Goal: Communication & Community: Share content

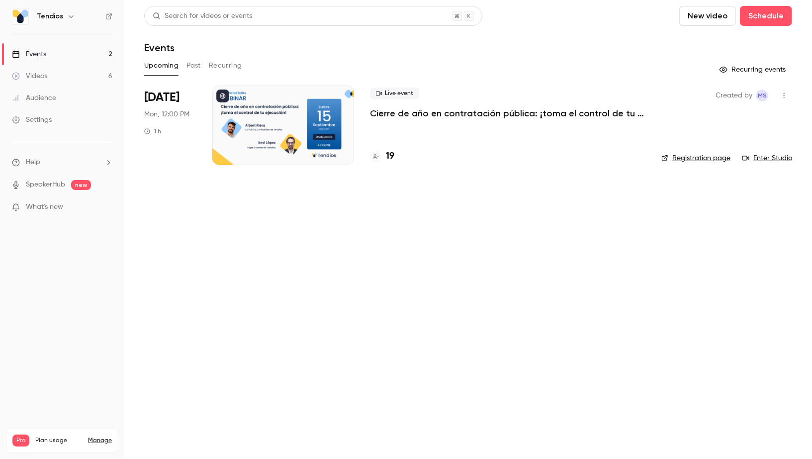
click at [50, 73] on link "Videos 6" at bounding box center [62, 76] width 124 height 22
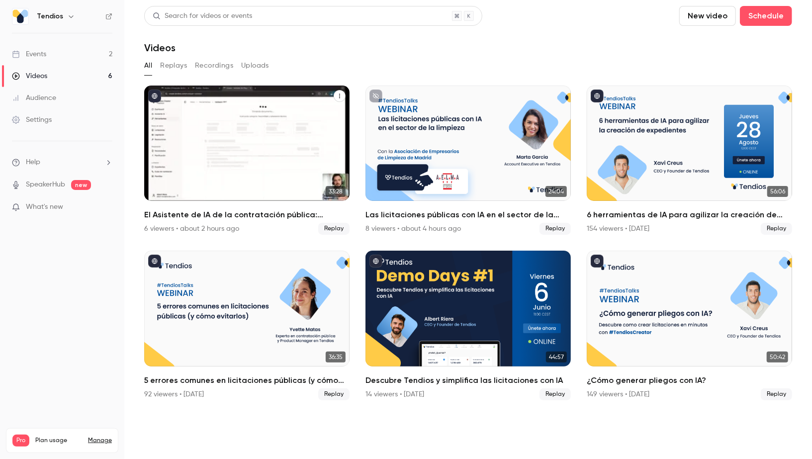
click at [339, 97] on icon "El Asistente de IA de la contratación pública: consulta, redacta y valida." at bounding box center [340, 96] width 6 height 6
click at [291, 120] on div "Share" at bounding box center [300, 119] width 78 height 10
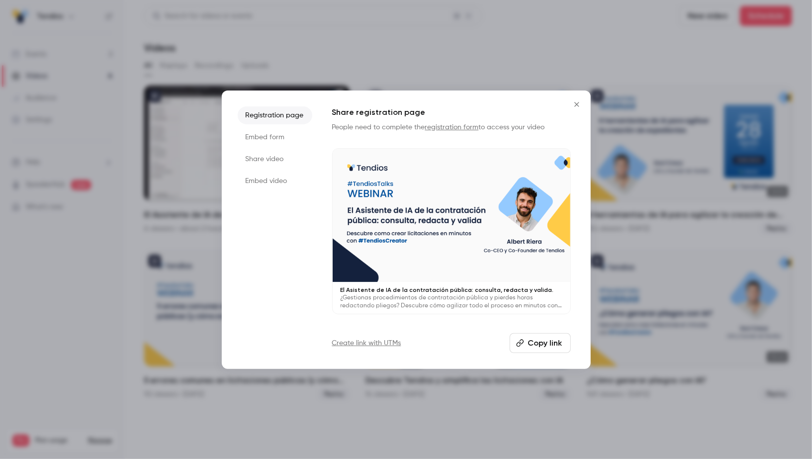
click at [282, 161] on li "Share video" at bounding box center [275, 159] width 75 height 18
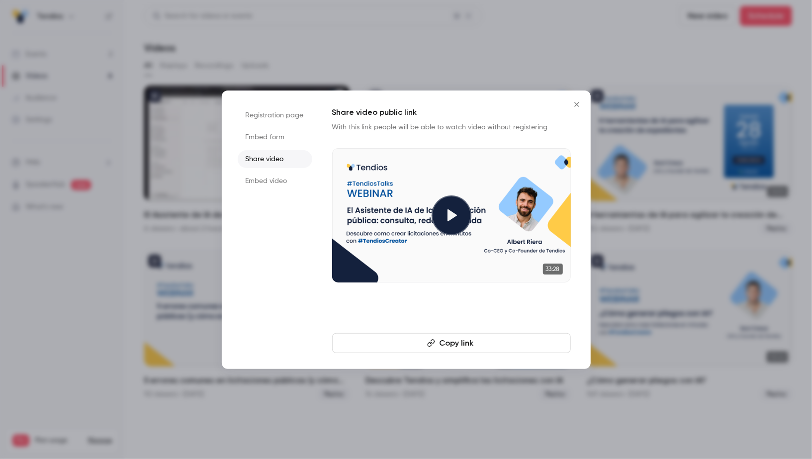
click at [437, 339] on button "Copy link" at bounding box center [451, 343] width 239 height 20
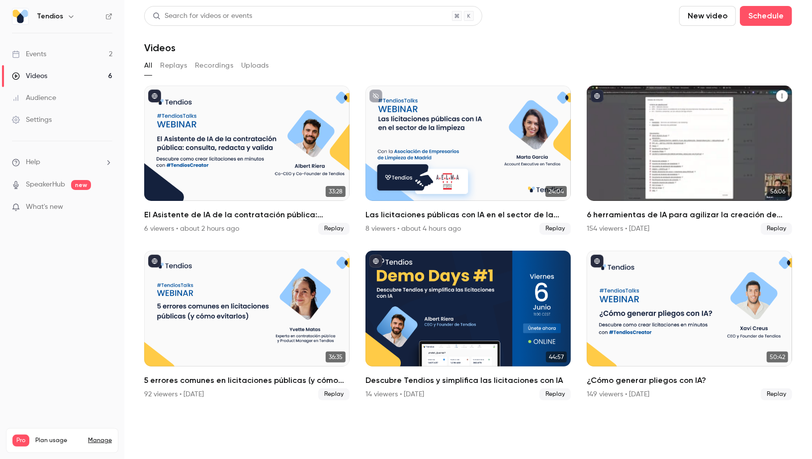
click at [784, 94] on icon "6 herramientas de IA para agilizar la creación de expedientes" at bounding box center [783, 96] width 6 height 6
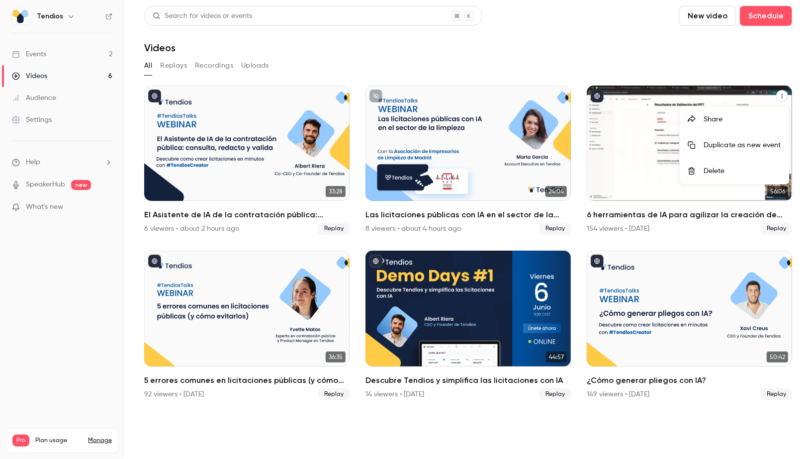
click at [721, 112] on li "Share" at bounding box center [734, 119] width 109 height 26
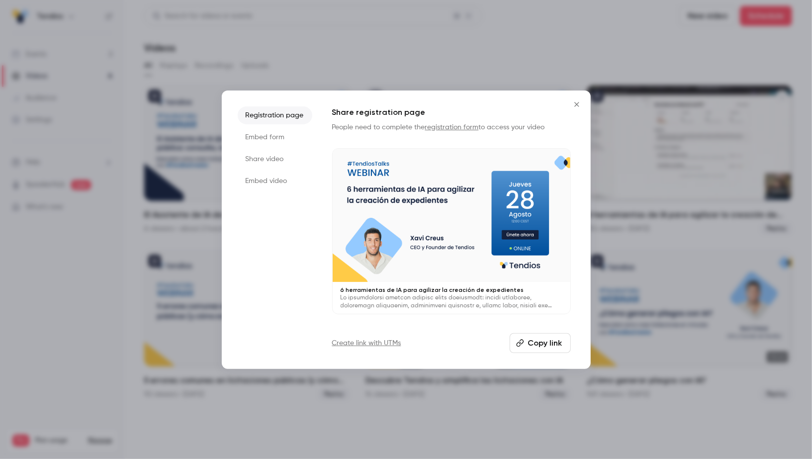
click at [261, 163] on li "Share video" at bounding box center [275, 159] width 75 height 18
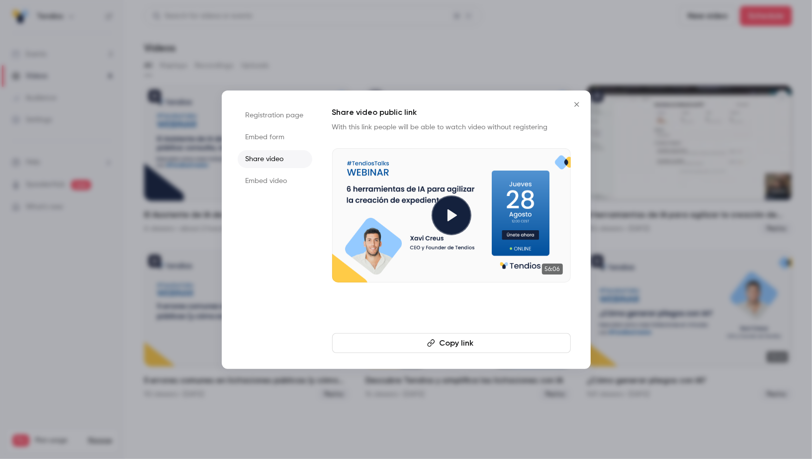
click at [470, 346] on button "Copy link" at bounding box center [451, 343] width 239 height 20
